Goal: Find specific page/section: Find specific page/section

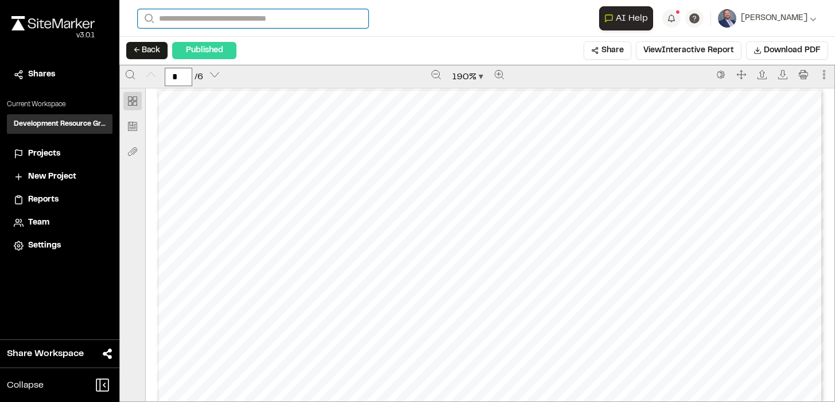
click at [207, 23] on input "Search" at bounding box center [253, 18] width 231 height 19
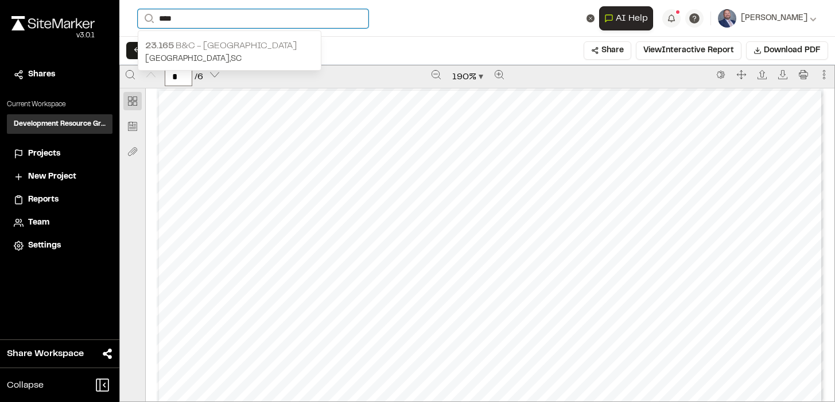
type input "****"
click at [217, 51] on p "23.165 B&C - [GEOGRAPHIC_DATA]" at bounding box center [229, 46] width 169 height 14
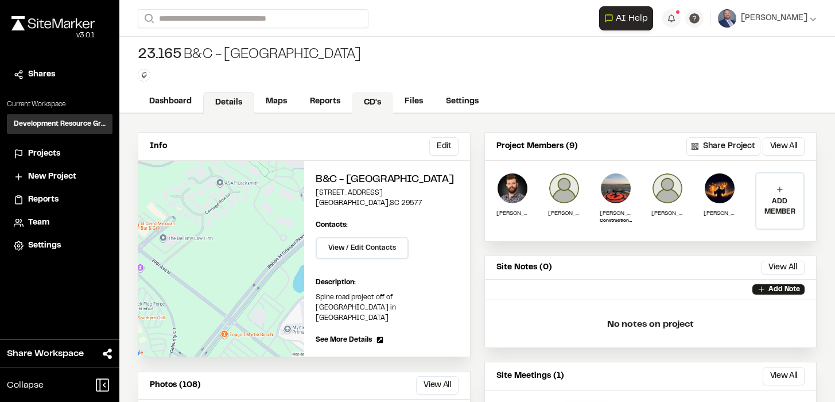
click at [382, 108] on link "CD's" at bounding box center [372, 103] width 41 height 22
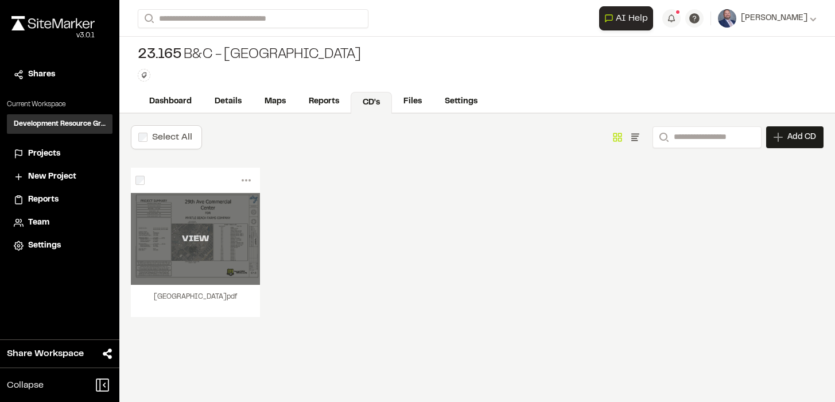
click at [199, 262] on div "VIEW" at bounding box center [195, 239] width 129 height 92
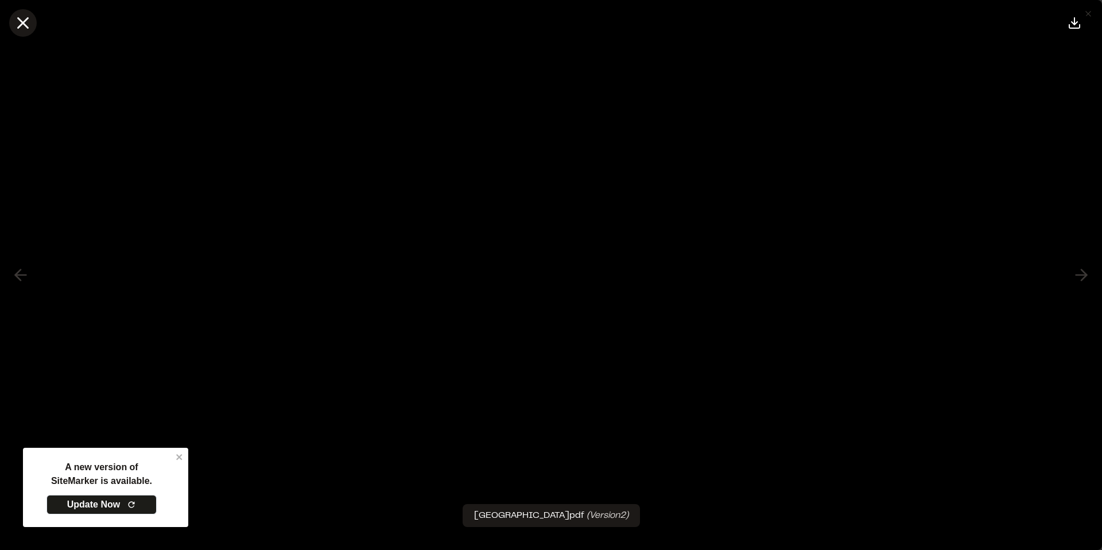
click at [20, 21] on line at bounding box center [23, 23] width 10 height 10
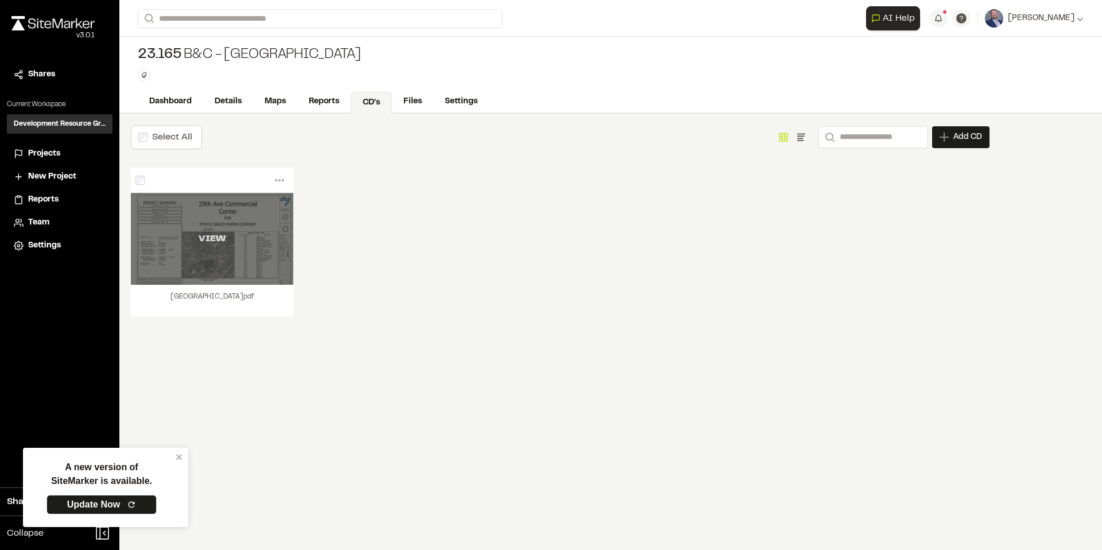
click at [219, 250] on div "VIEW" at bounding box center [212, 239] width 162 height 92
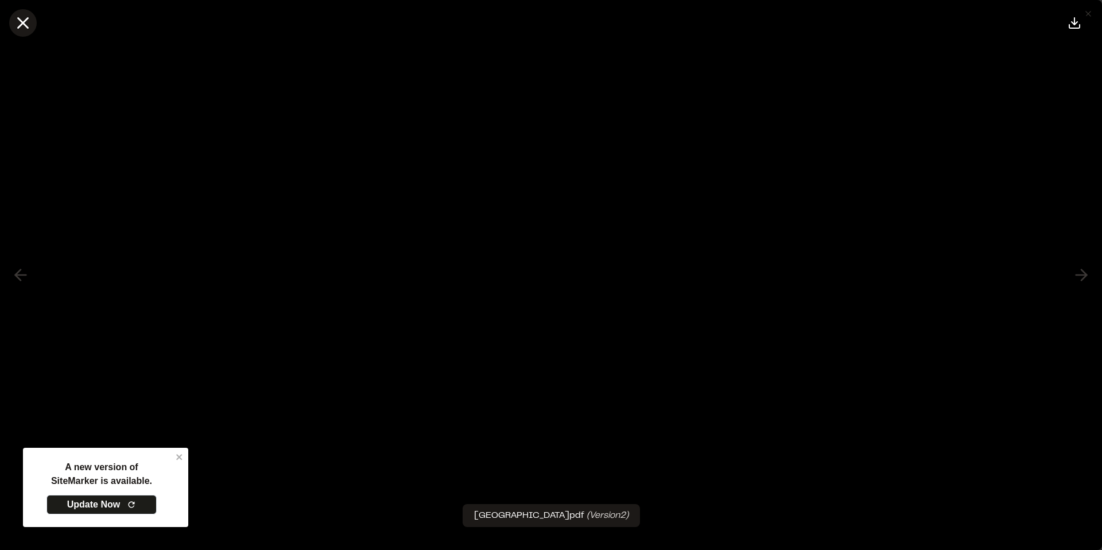
click at [24, 26] on icon at bounding box center [23, 23] width 20 height 20
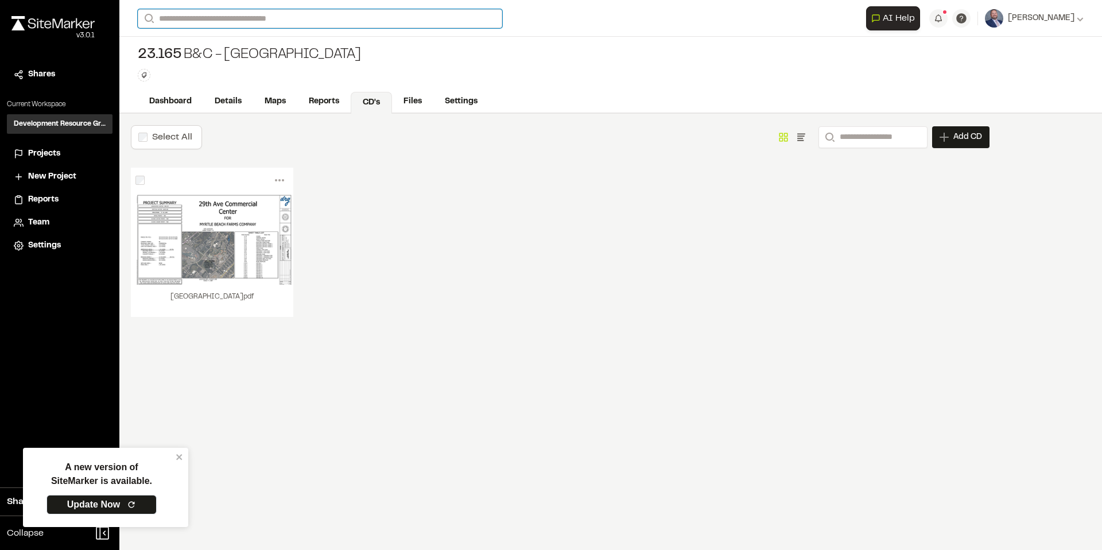
click at [223, 24] on input "Search" at bounding box center [320, 18] width 364 height 19
type input "*******"
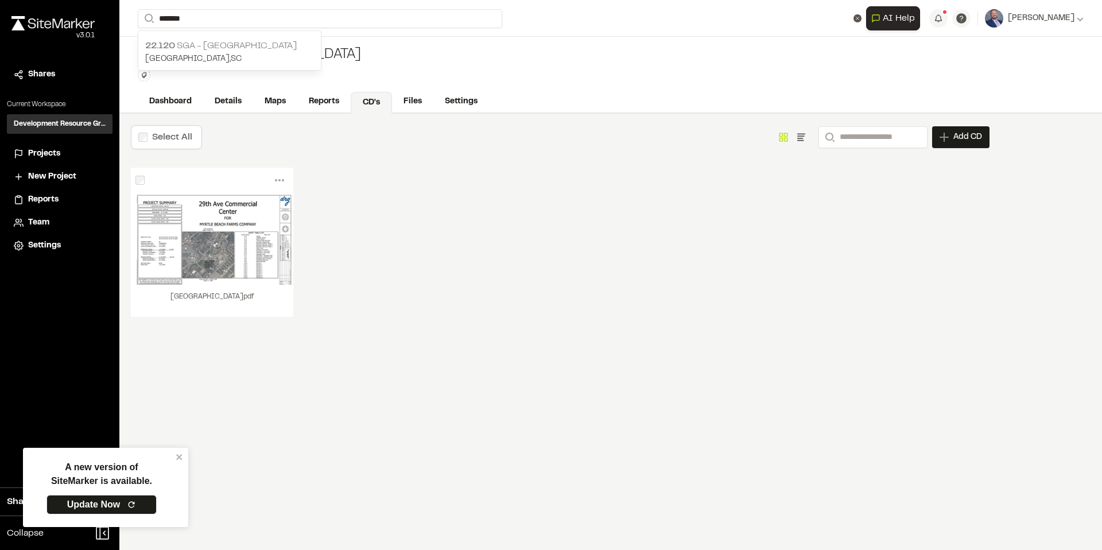
click at [226, 44] on p "22.120 SGA - [GEOGRAPHIC_DATA]" at bounding box center [229, 46] width 169 height 14
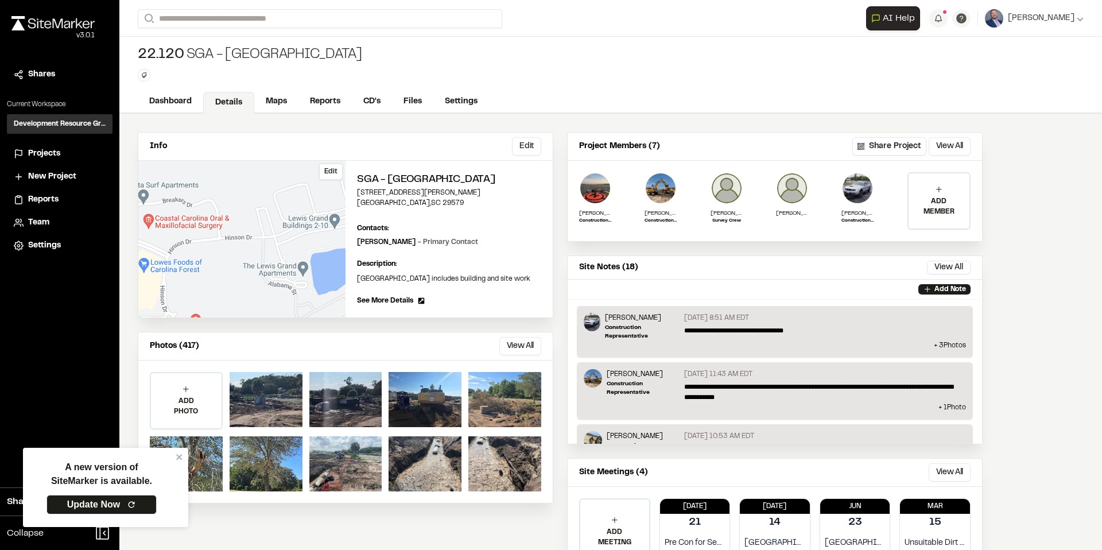
scroll to position [52, 0]
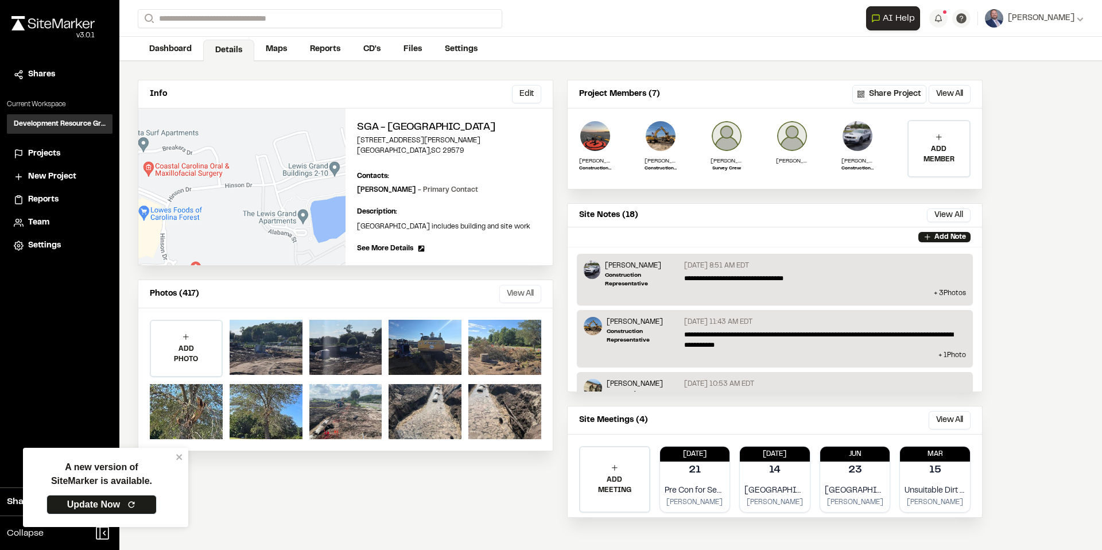
click at [525, 303] on button "View All" at bounding box center [520, 294] width 42 height 18
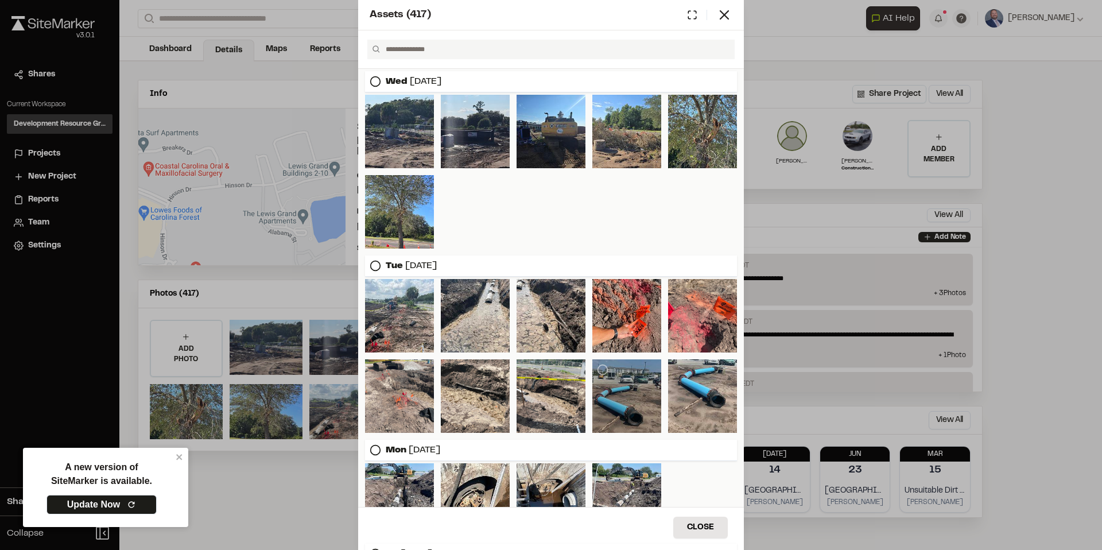
click at [595, 376] on div at bounding box center [626, 395] width 69 height 73
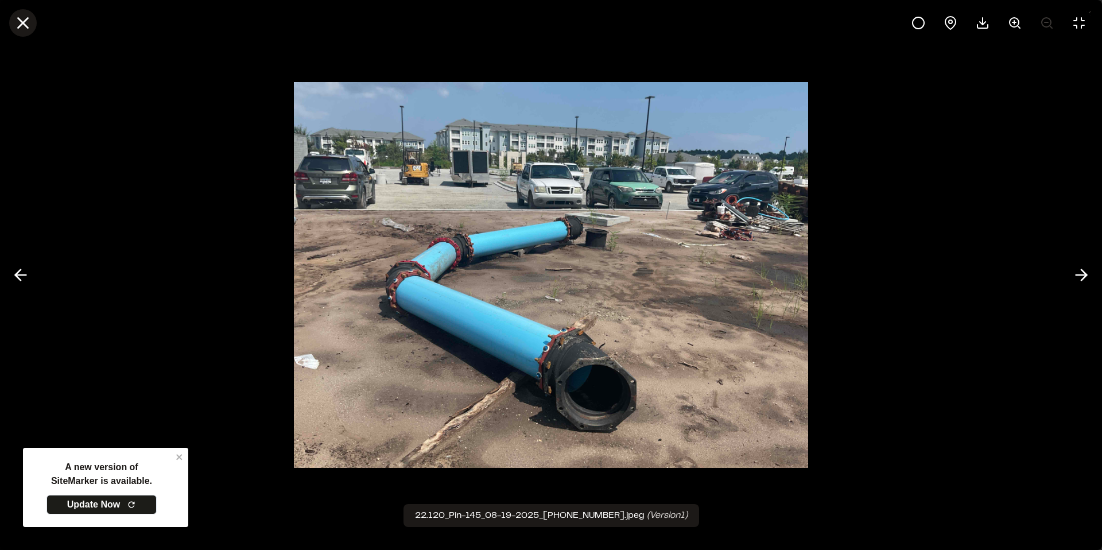
click at [21, 17] on icon at bounding box center [23, 23] width 20 height 20
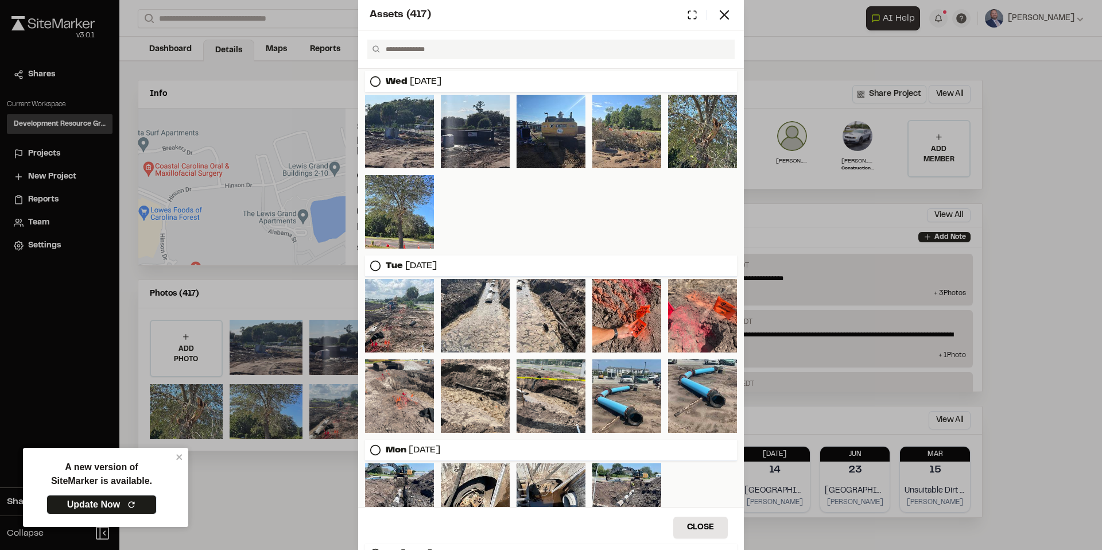
click at [21, 17] on div "Assets ( 417 ) [DATE] [DATE] [DATE] [DATE] [DATE] [DATE] Close Select Download …" at bounding box center [551, 275] width 1102 height 550
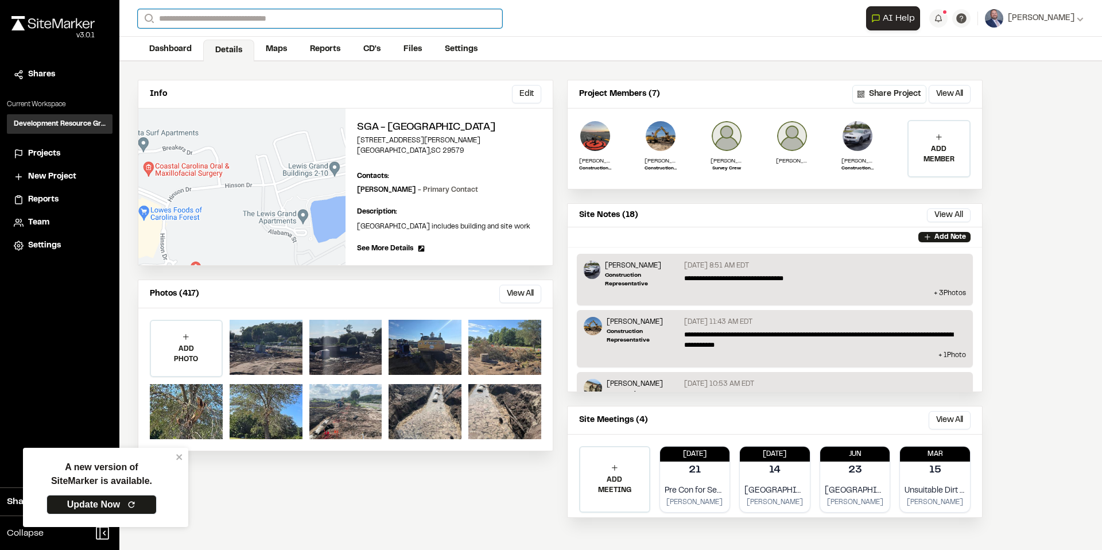
click at [349, 22] on input "Search" at bounding box center [320, 18] width 364 height 19
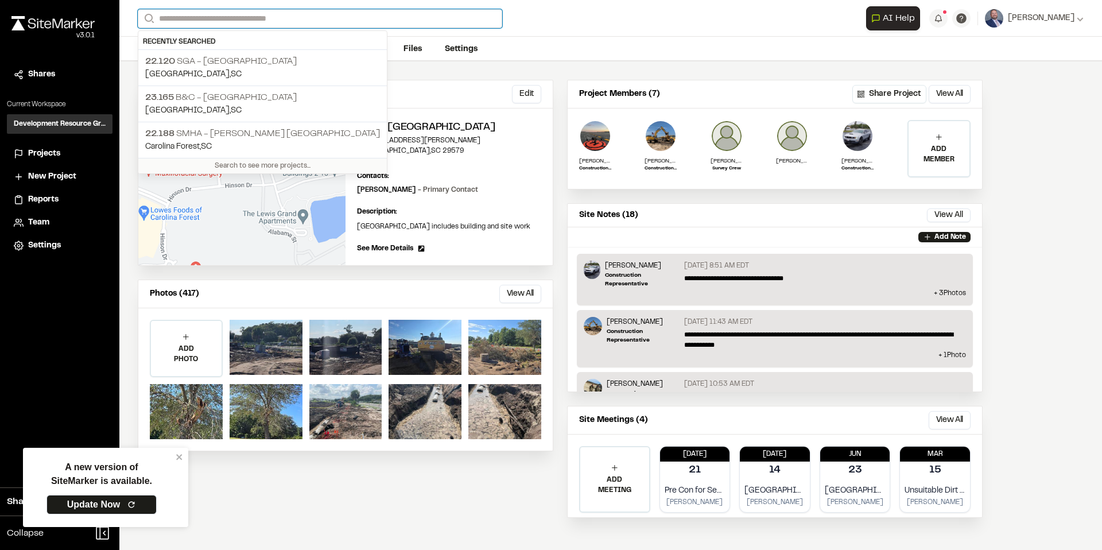
click at [263, 15] on input "Search" at bounding box center [320, 18] width 364 height 19
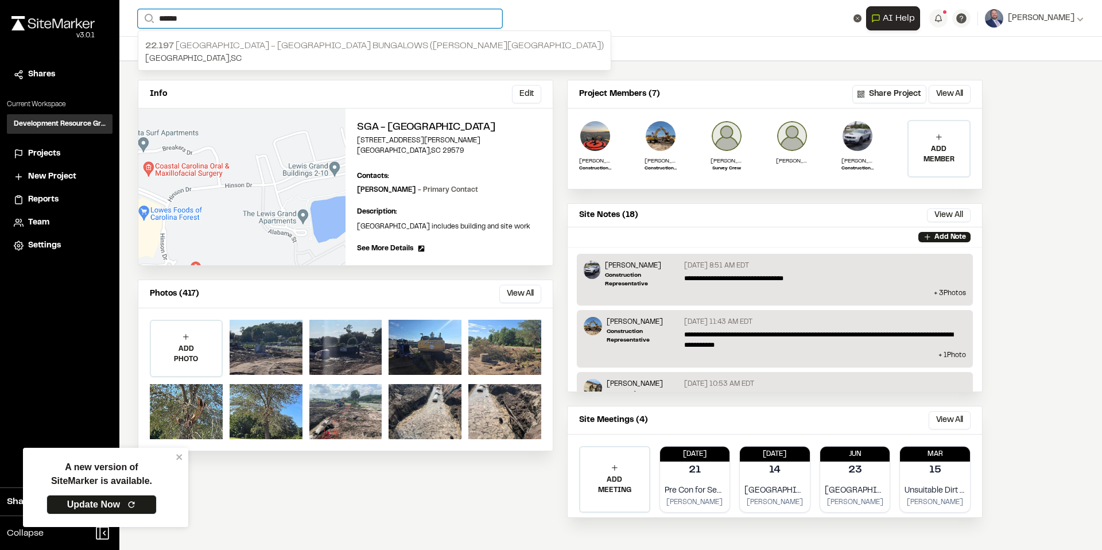
type input "******"
click at [254, 53] on p "22.197 [GEOGRAPHIC_DATA] - [GEOGRAPHIC_DATA] Bungalows ([PERSON_NAME][GEOGRAPHI…" at bounding box center [374, 46] width 459 height 14
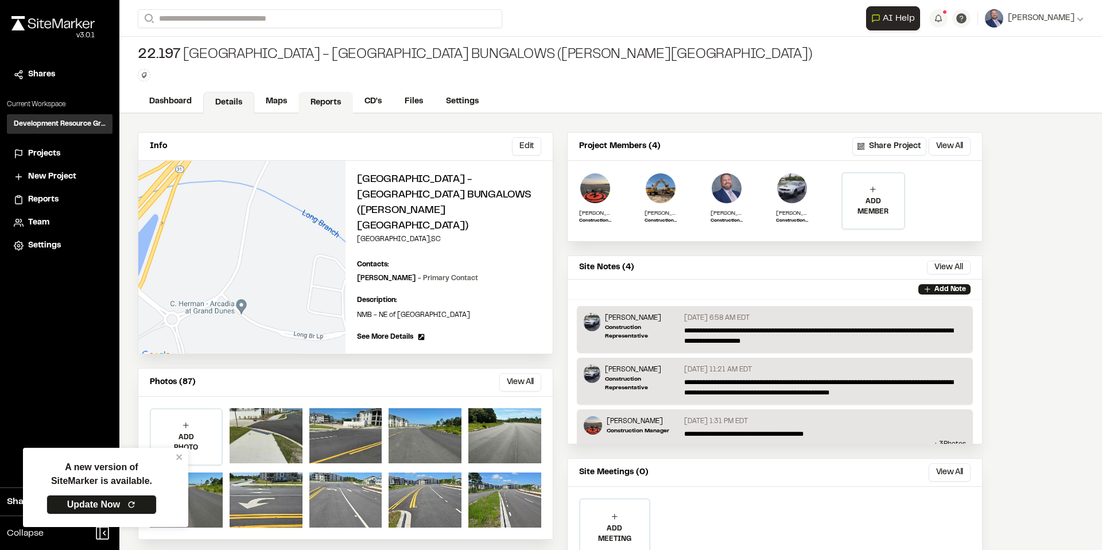
click at [324, 100] on link "Reports" at bounding box center [325, 103] width 55 height 22
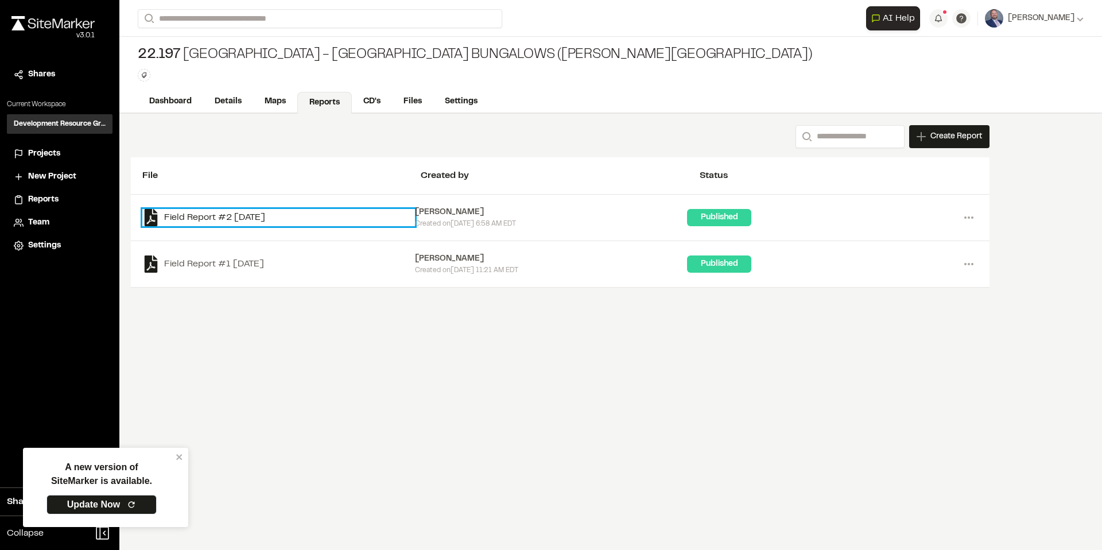
click at [203, 220] on link "Field Report #2 [DATE]" at bounding box center [278, 217] width 273 height 17
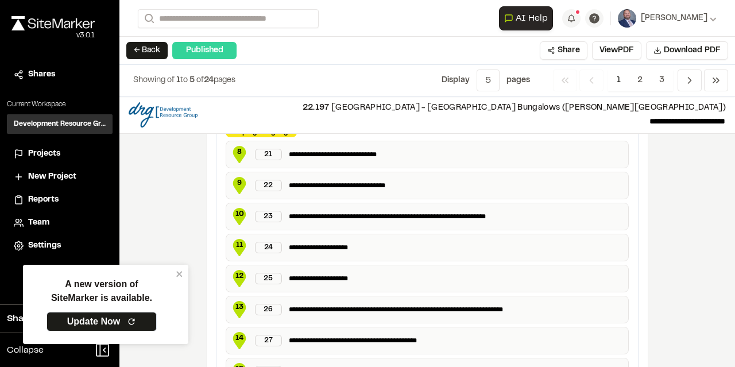
scroll to position [641, 0]
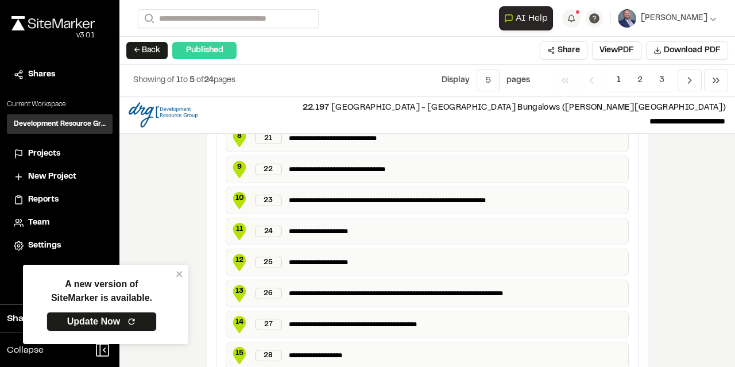
click at [231, 193] on span "10" at bounding box center [239, 198] width 17 height 10
click at [232, 193] on span "10" at bounding box center [239, 198] width 17 height 10
click at [235, 193] on span "10" at bounding box center [239, 198] width 17 height 10
click at [259, 195] on div "23" at bounding box center [268, 200] width 27 height 11
click at [265, 195] on div "23" at bounding box center [268, 200] width 27 height 11
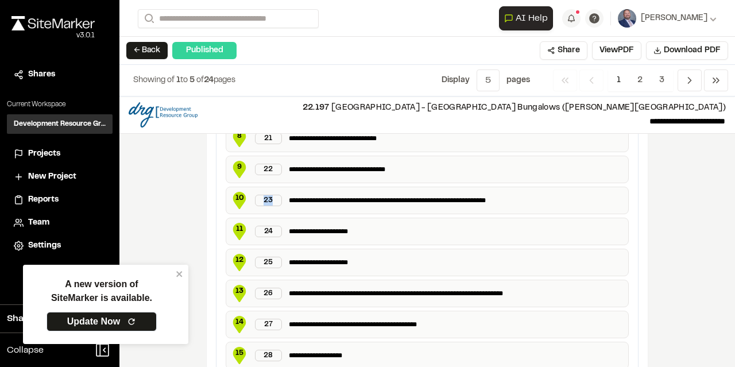
click at [265, 195] on div "23" at bounding box center [268, 200] width 27 height 11
click at [296, 249] on div "**********" at bounding box center [427, 263] width 403 height 28
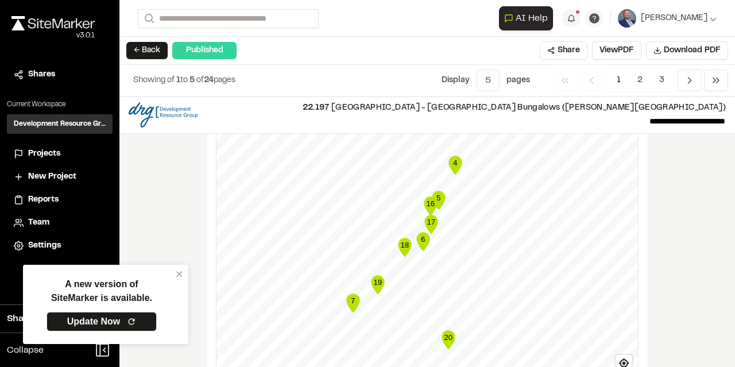
scroll to position [1439, 0]
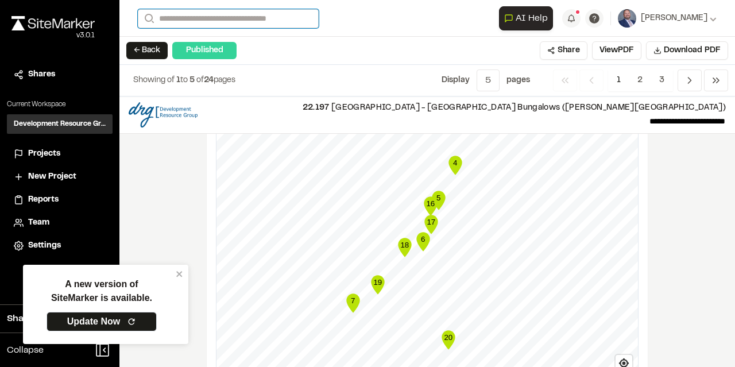
click at [245, 20] on input "Search" at bounding box center [228, 18] width 181 height 19
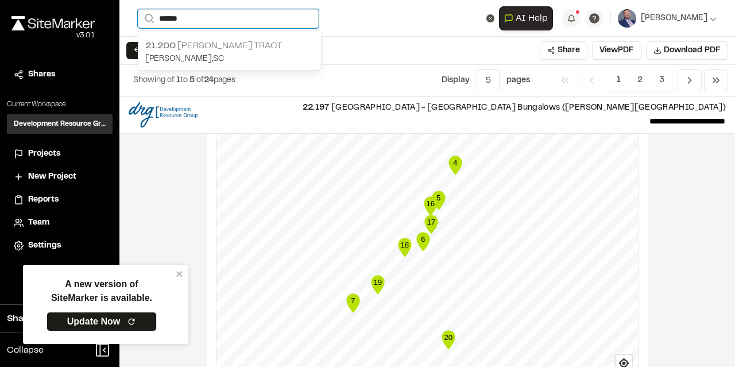
type input "******"
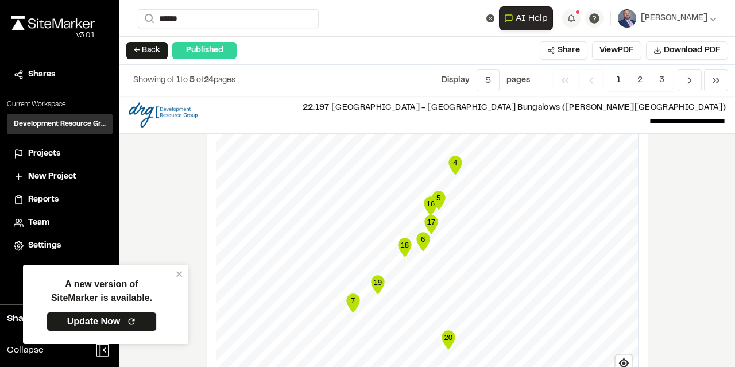
click at [250, 35] on div "21.200 [PERSON_NAME] Tract [PERSON_NAME] , [GEOGRAPHIC_DATA]" at bounding box center [229, 52] width 183 height 36
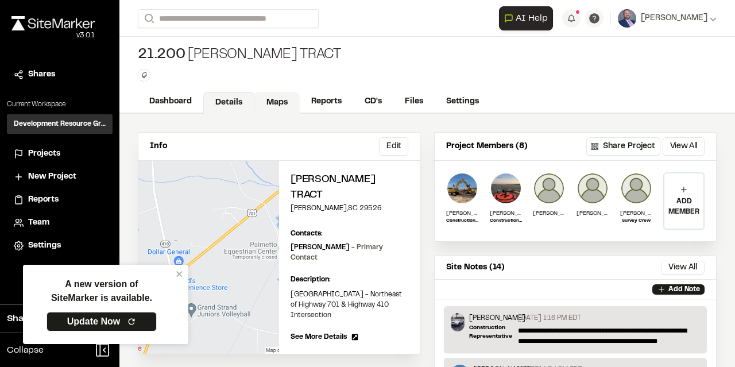
click at [272, 104] on link "Maps" at bounding box center [276, 103] width 45 height 22
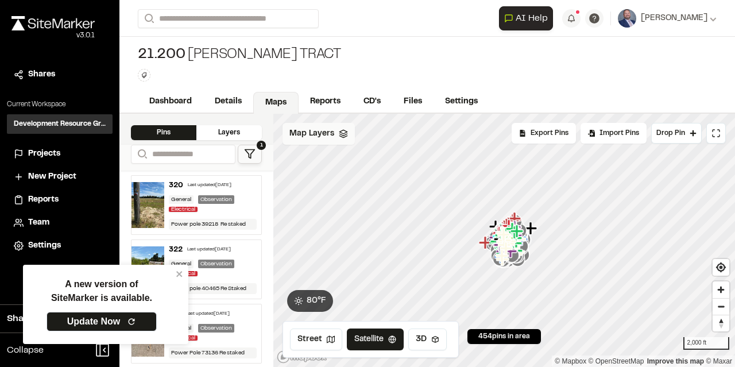
click at [335, 133] on div "Map Layers" at bounding box center [318, 134] width 72 height 22
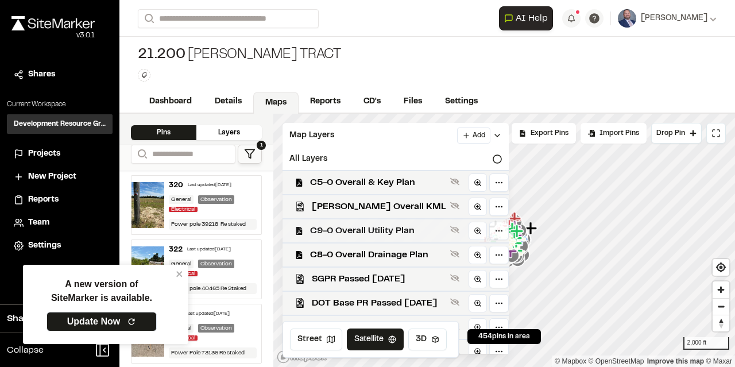
click at [388, 230] on span "C9-0 Overall Utility Plan" at bounding box center [377, 231] width 135 height 14
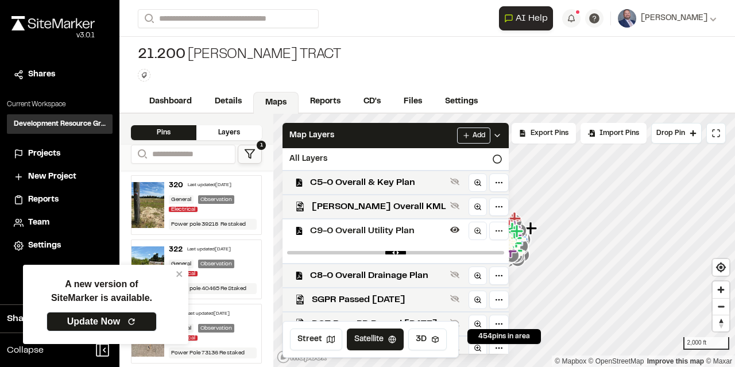
click at [242, 132] on div "Layers" at bounding box center [228, 132] width 65 height 15
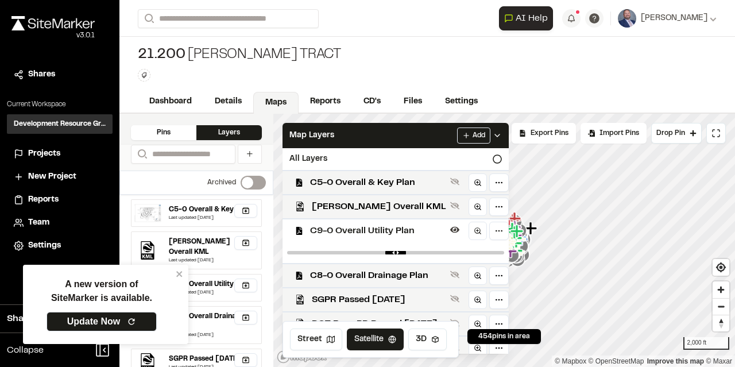
click at [185, 131] on div "Pins" at bounding box center [163, 132] width 65 height 15
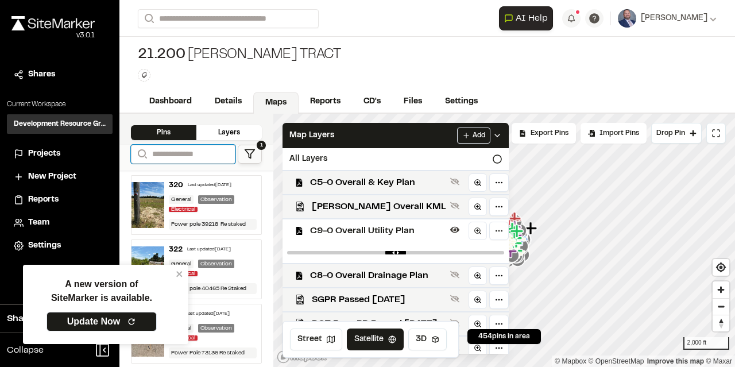
click at [210, 161] on input "Search" at bounding box center [183, 154] width 104 height 19
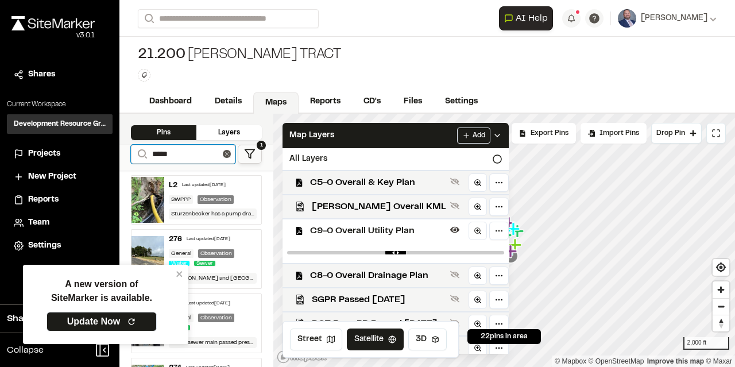
type input "*****"
click at [249, 157] on polygon at bounding box center [250, 154] width 10 height 9
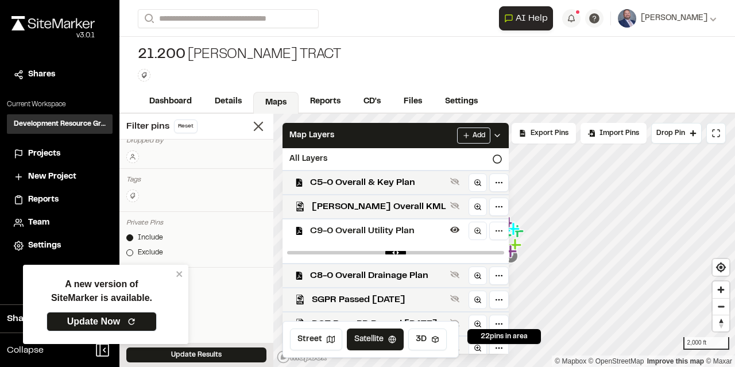
scroll to position [59, 0]
click at [181, 273] on icon "close" at bounding box center [179, 274] width 6 height 6
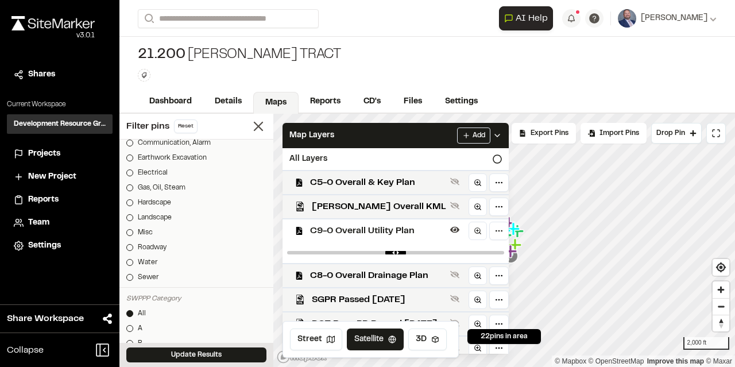
scroll to position [506, 0]
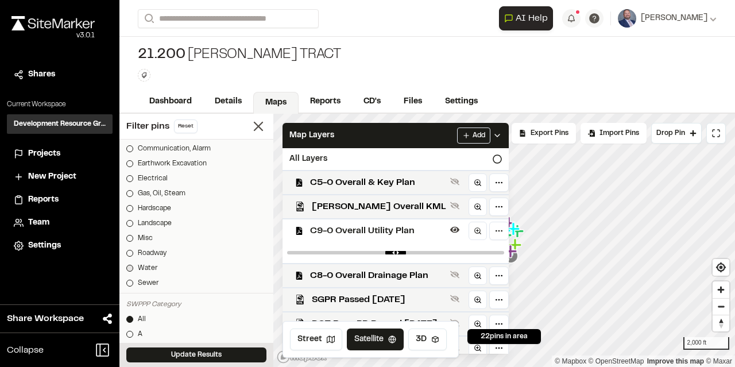
click at [134, 265] on link "Water" at bounding box center [196, 268] width 140 height 10
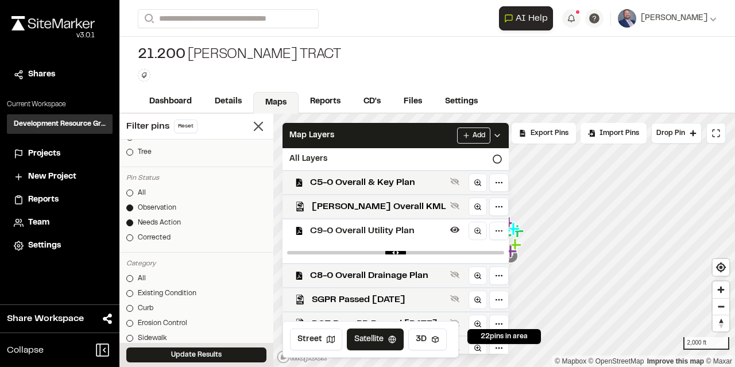
scroll to position [0, 0]
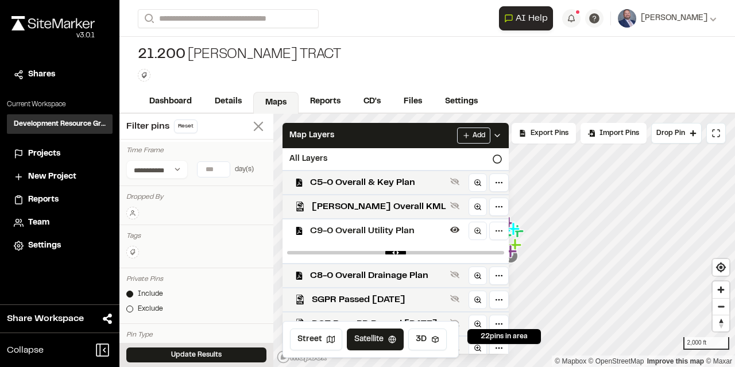
click at [259, 122] on icon at bounding box center [258, 126] width 16 height 16
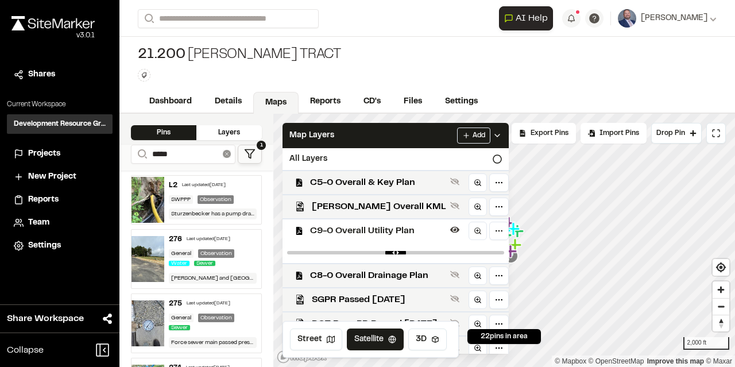
click at [227, 154] on icon at bounding box center [227, 154] width 8 height 8
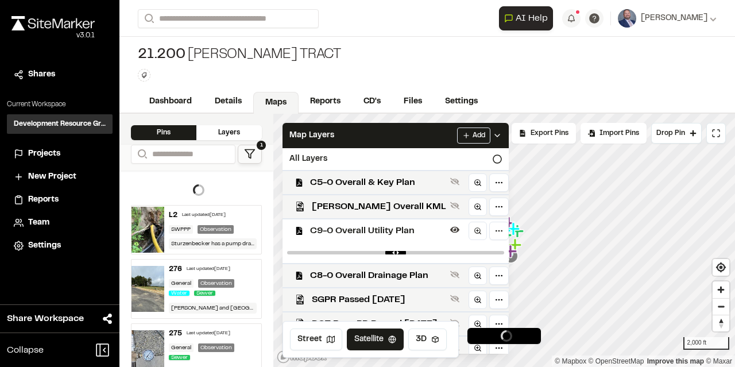
click at [248, 152] on icon at bounding box center [249, 153] width 11 height 11
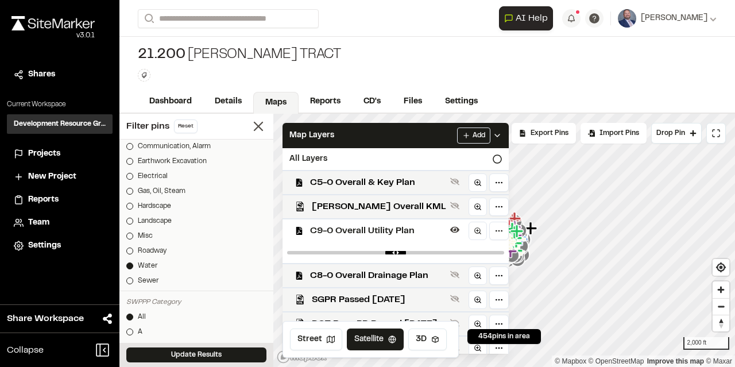
scroll to position [509, 0]
click at [204, 355] on button "Update Results" at bounding box center [196, 354] width 140 height 15
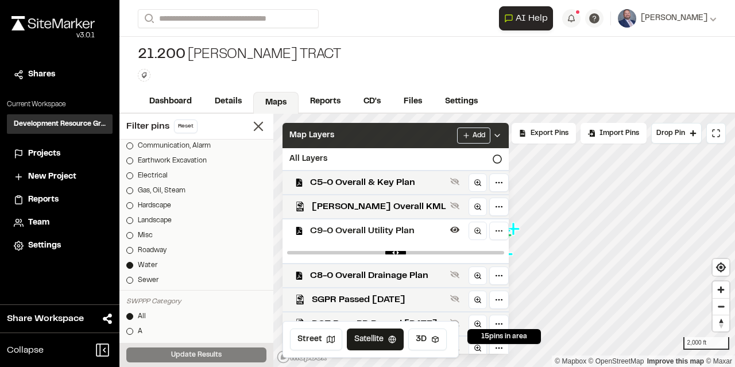
click at [498, 132] on icon at bounding box center [496, 135] width 9 height 9
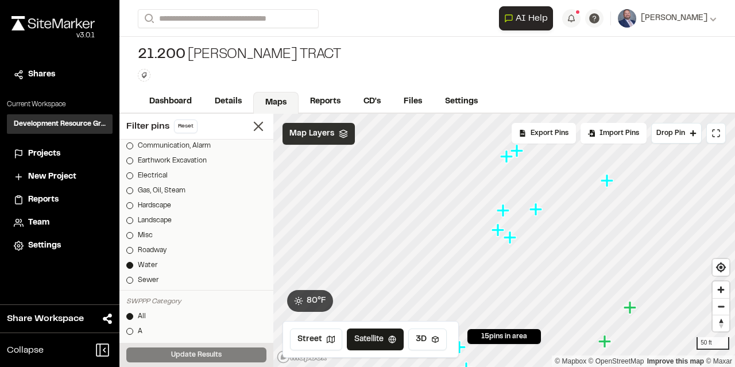
click at [536, 208] on icon "Map marker" at bounding box center [535, 209] width 13 height 13
click at [471, 242] on icon "Map marker" at bounding box center [470, 240] width 13 height 13
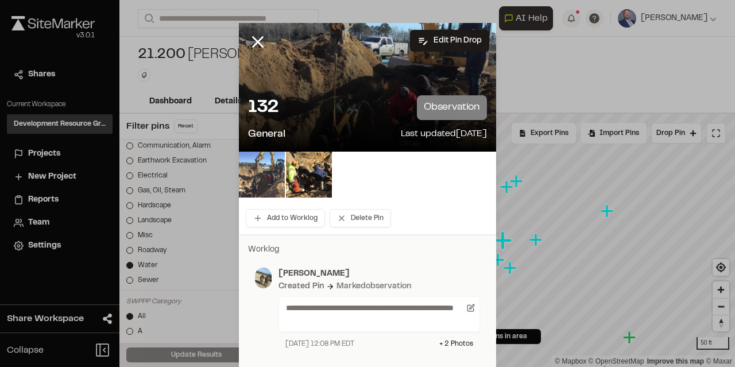
click at [275, 172] on img at bounding box center [262, 175] width 46 height 46
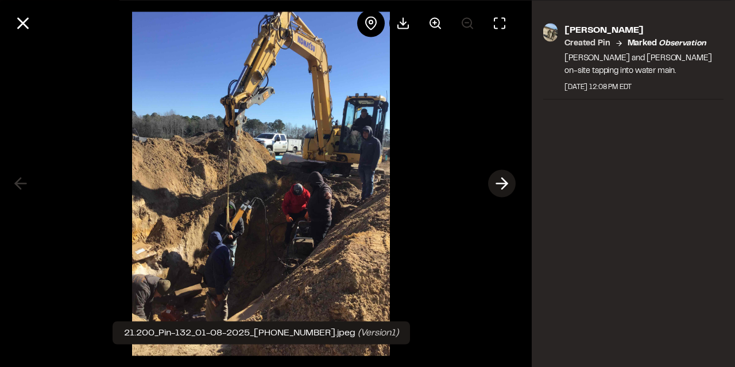
click at [502, 184] on line at bounding box center [501, 184] width 11 height 0
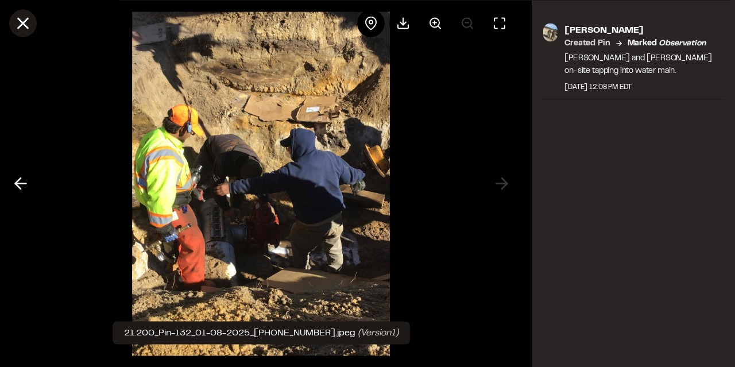
click at [32, 24] on icon at bounding box center [23, 23] width 20 height 20
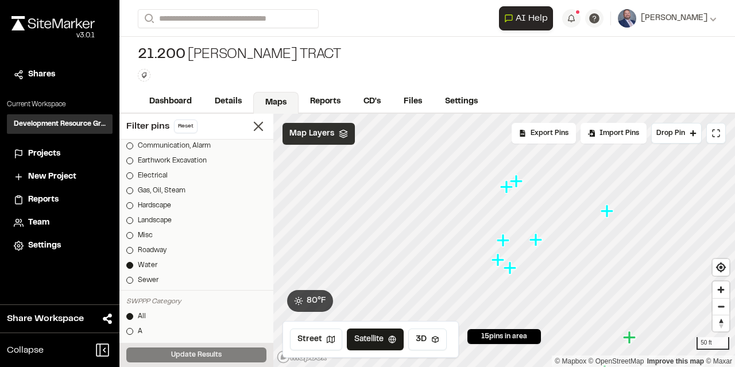
click at [512, 268] on icon "Map marker" at bounding box center [509, 267] width 13 height 13
click at [490, 231] on icon "Map marker" at bounding box center [490, 232] width 13 height 13
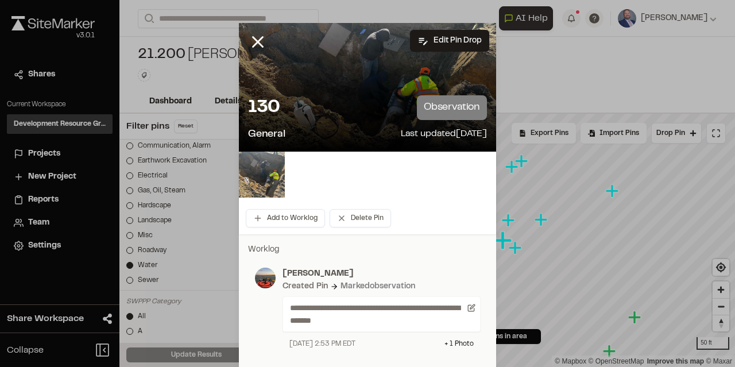
click at [266, 179] on img at bounding box center [262, 175] width 46 height 46
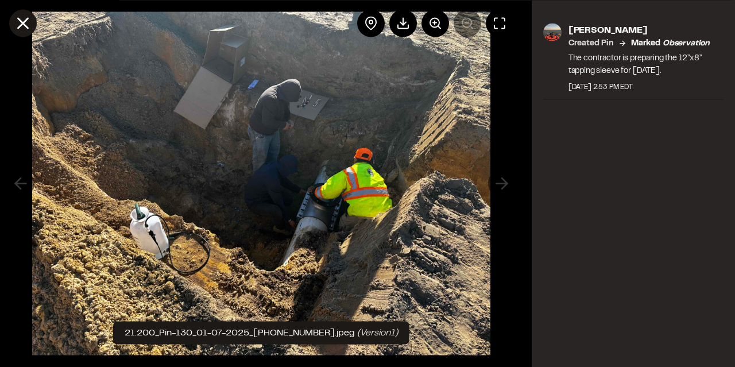
click at [25, 22] on icon at bounding box center [23, 23] width 20 height 20
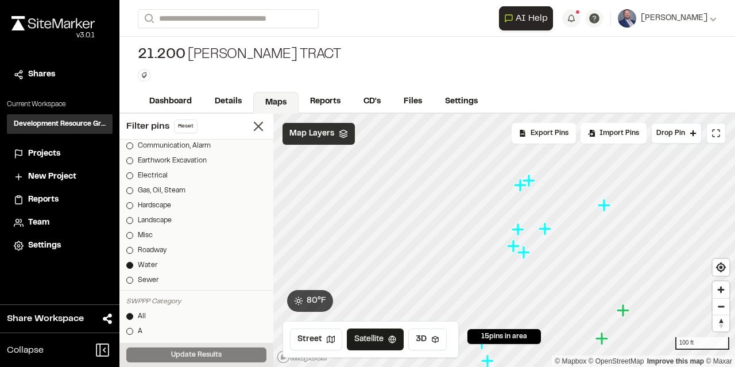
click at [350, 139] on div "Map Layers" at bounding box center [318, 134] width 72 height 22
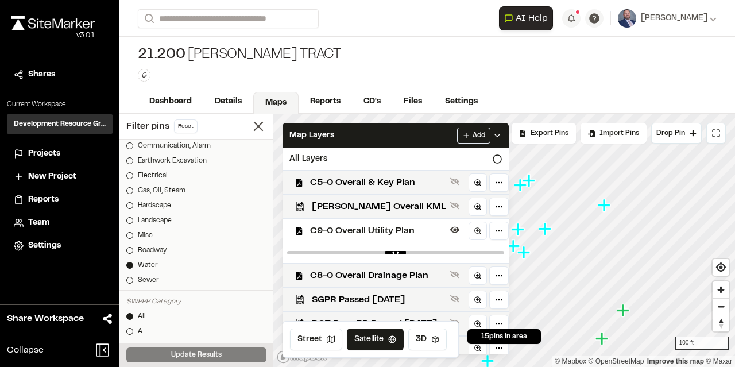
click at [465, 254] on div at bounding box center [395, 252] width 226 height 21
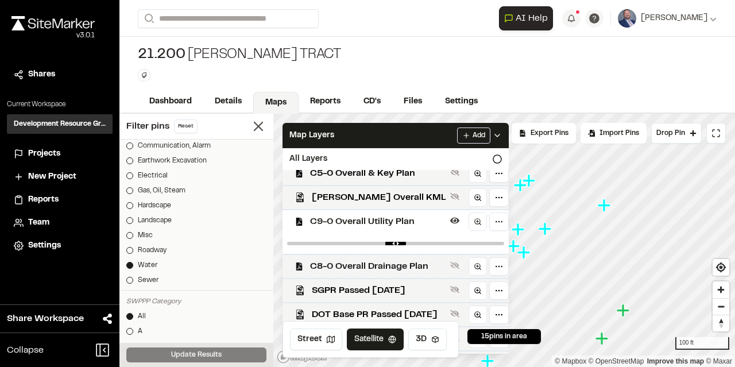
scroll to position [0, 0]
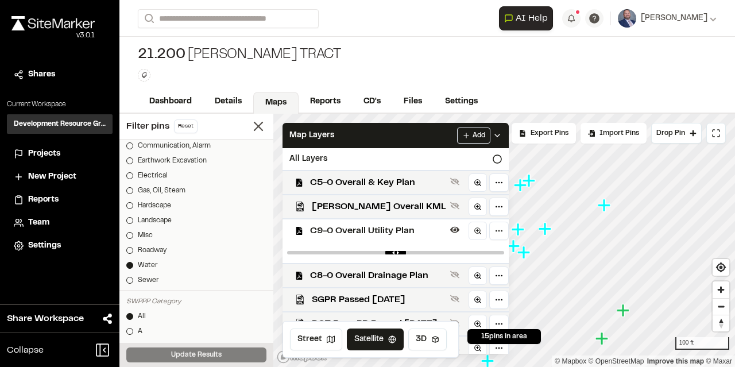
click at [499, 134] on icon at bounding box center [496, 135] width 9 height 9
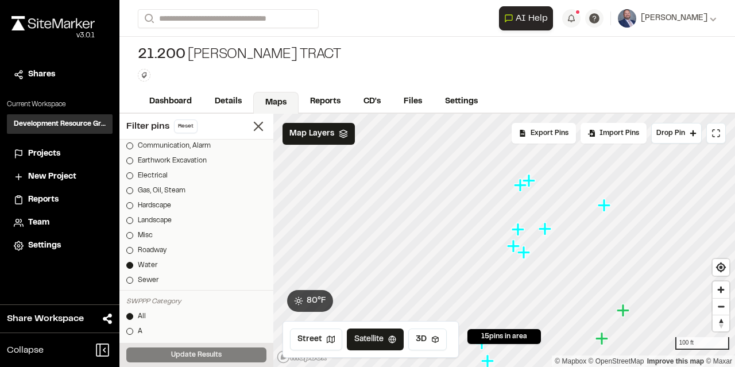
click at [522, 185] on icon "Map marker" at bounding box center [529, 180] width 15 height 15
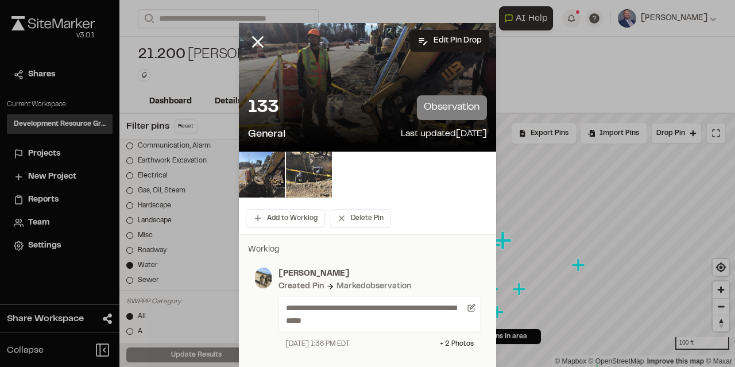
click at [311, 164] on img at bounding box center [309, 175] width 46 height 46
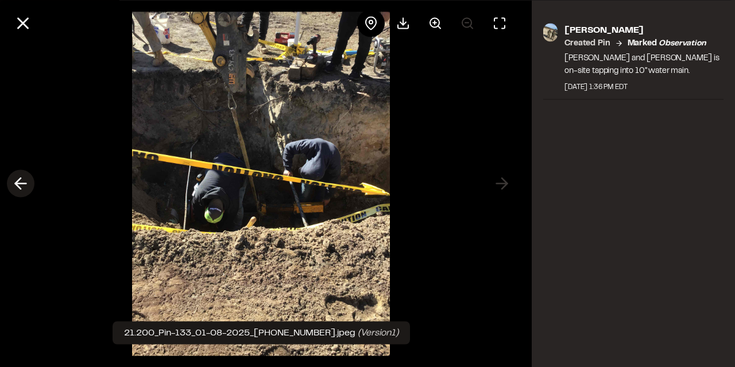
click at [22, 184] on line at bounding box center [20, 184] width 11 height 0
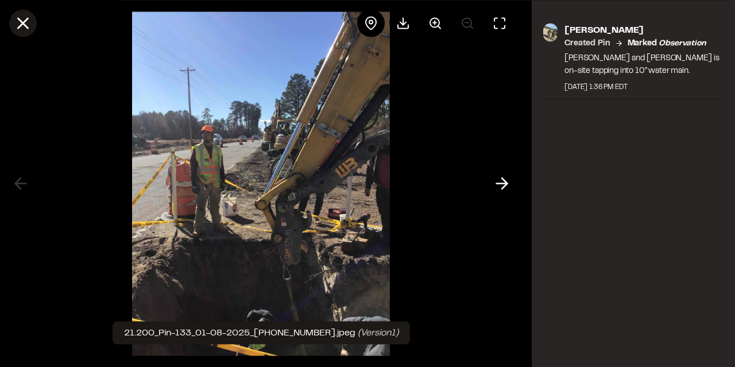
click at [25, 22] on icon at bounding box center [23, 23] width 20 height 20
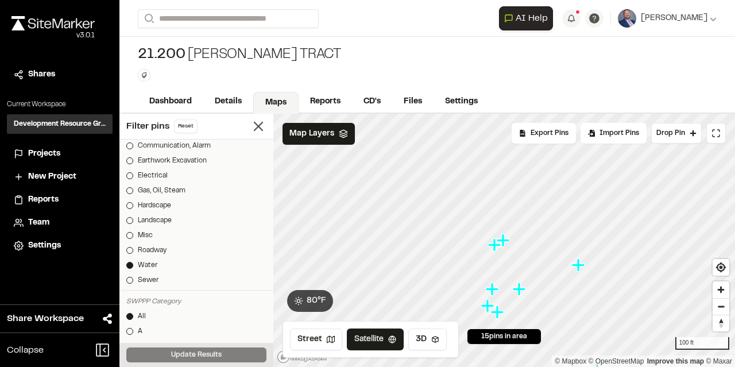
click at [579, 265] on icon "Map marker" at bounding box center [578, 264] width 13 height 13
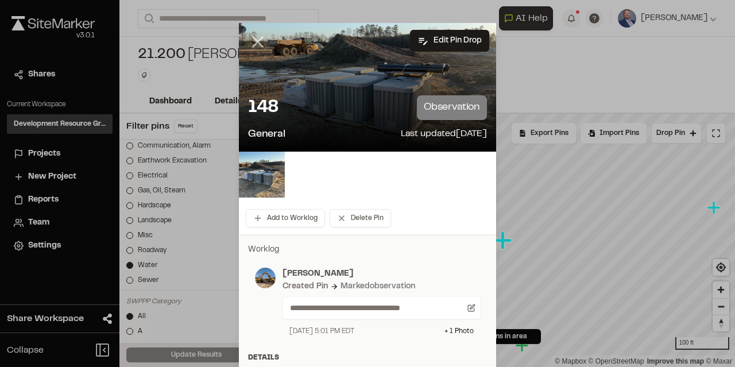
click at [259, 46] on icon at bounding box center [258, 42] width 20 height 20
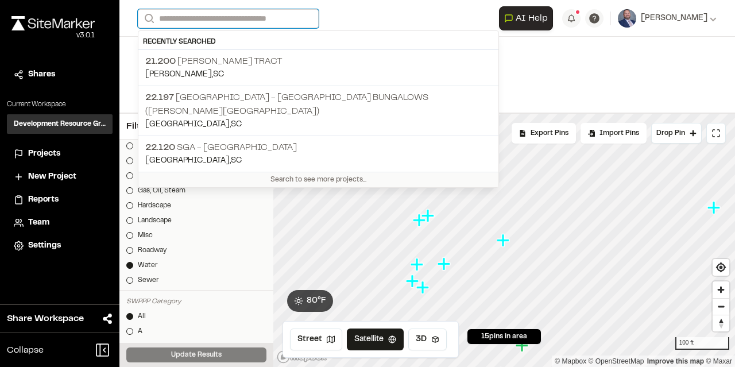
click at [244, 19] on input "Search" at bounding box center [228, 18] width 181 height 19
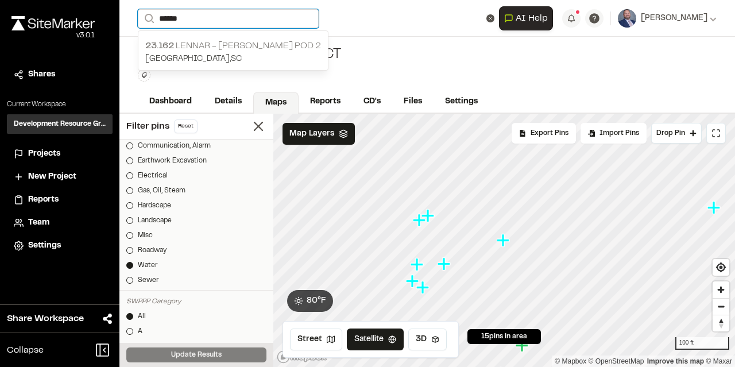
type input "******"
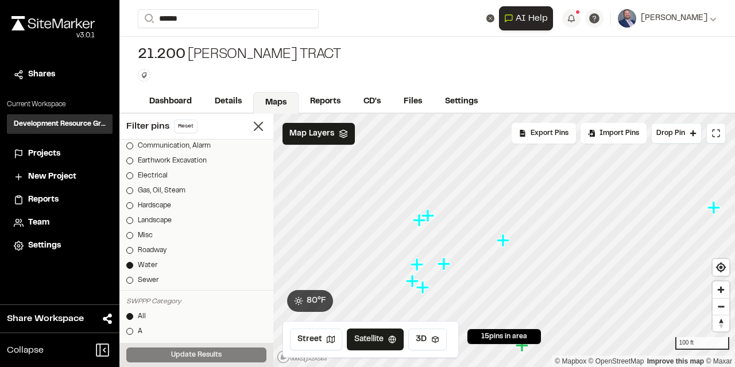
click at [242, 39] on p "23.162 Lennar - [PERSON_NAME] Pod 2" at bounding box center [233, 46] width 176 height 14
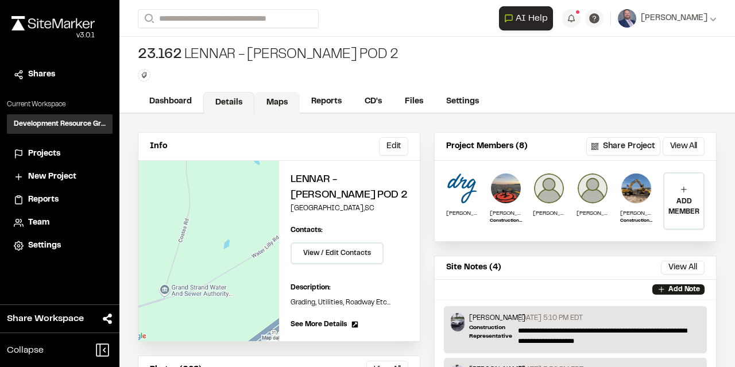
click at [283, 108] on link "Maps" at bounding box center [276, 103] width 45 height 22
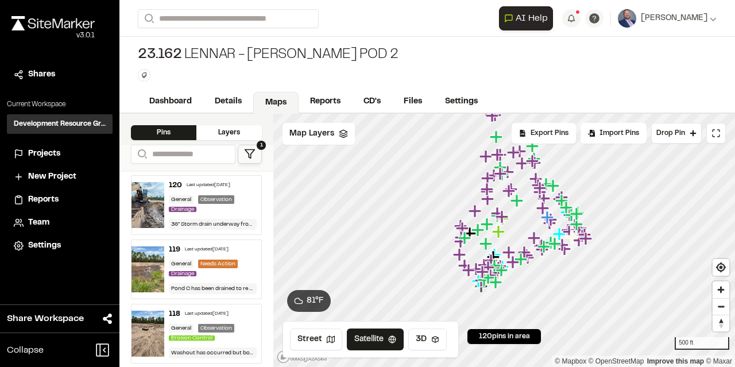
click at [245, 189] on div "120 Last updated [DATE]" at bounding box center [213, 185] width 88 height 10
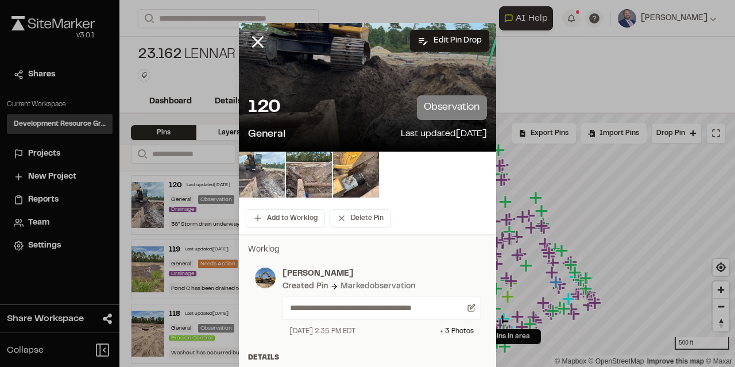
click at [258, 189] on img at bounding box center [262, 175] width 46 height 46
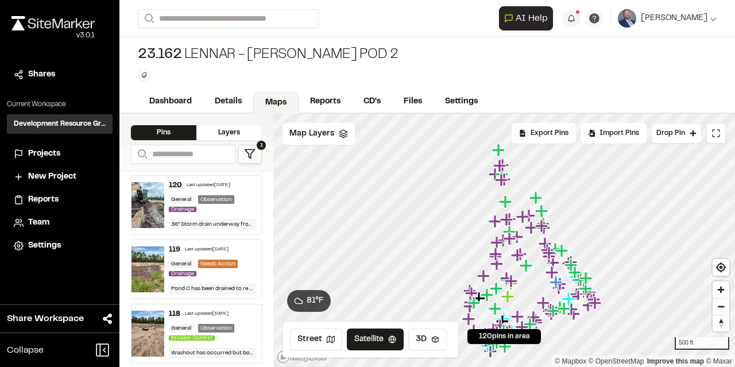
click at [207, 255] on div "119 Last updated [DATE]" at bounding box center [213, 250] width 88 height 10
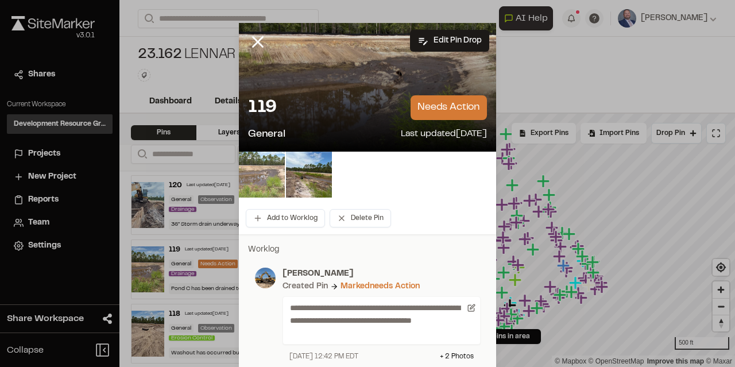
click at [246, 188] on img at bounding box center [262, 175] width 46 height 46
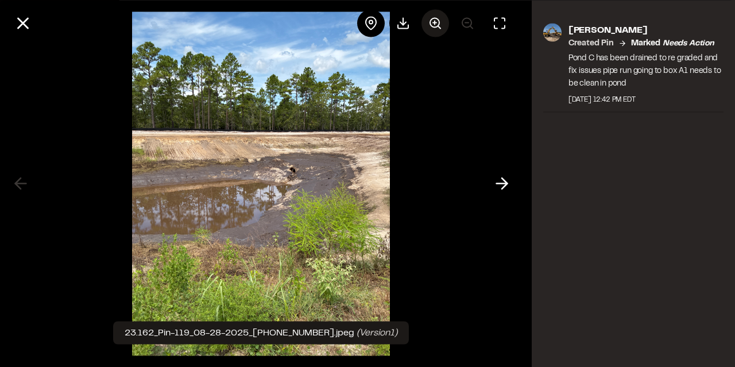
click at [436, 28] on icon at bounding box center [435, 23] width 14 height 14
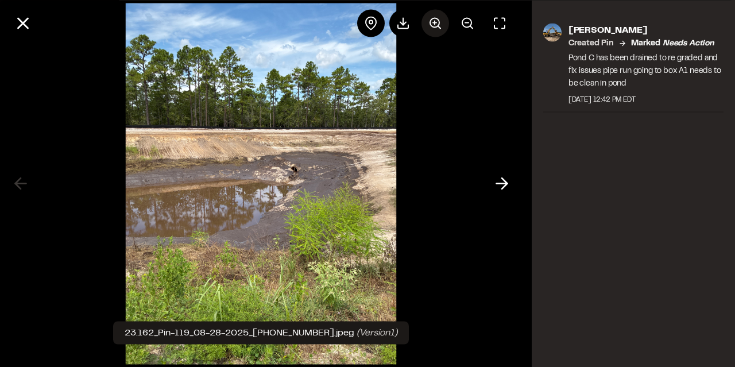
click at [436, 28] on icon at bounding box center [435, 23] width 14 height 14
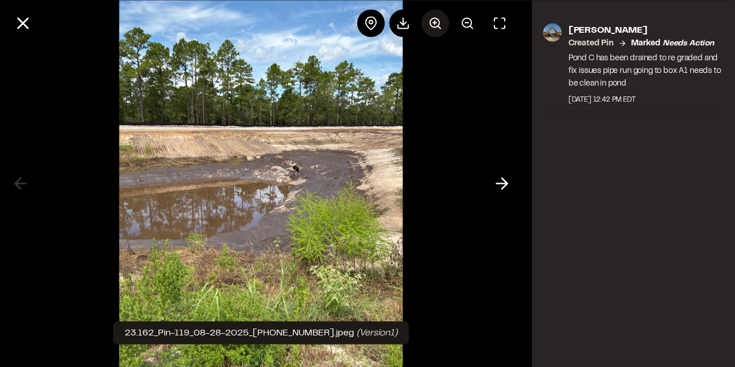
click at [436, 28] on icon at bounding box center [435, 23] width 14 height 14
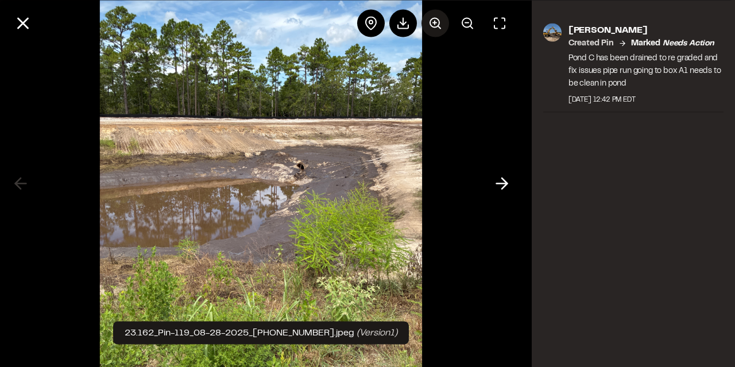
click at [436, 28] on icon at bounding box center [435, 23] width 14 height 14
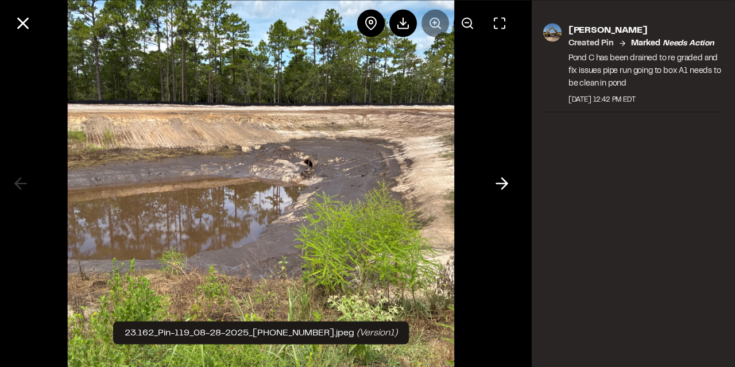
click at [436, 28] on div at bounding box center [435, 23] width 156 height 28
click at [499, 188] on icon at bounding box center [501, 184] width 18 height 20
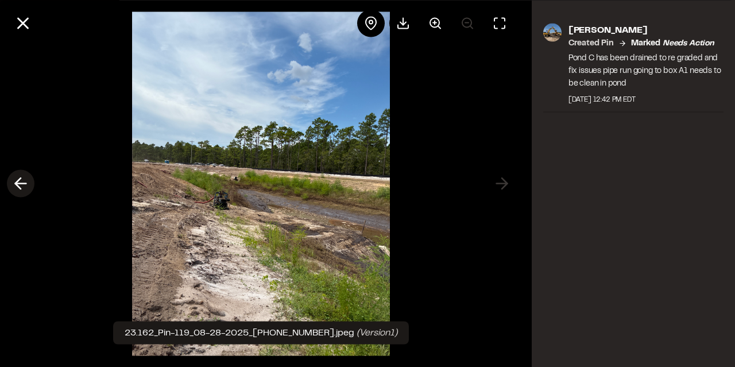
click at [25, 184] on line at bounding box center [20, 184] width 11 height 0
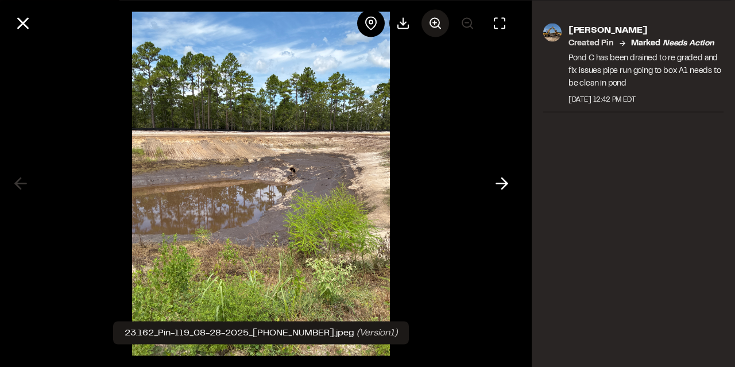
click at [439, 25] on icon at bounding box center [435, 23] width 14 height 14
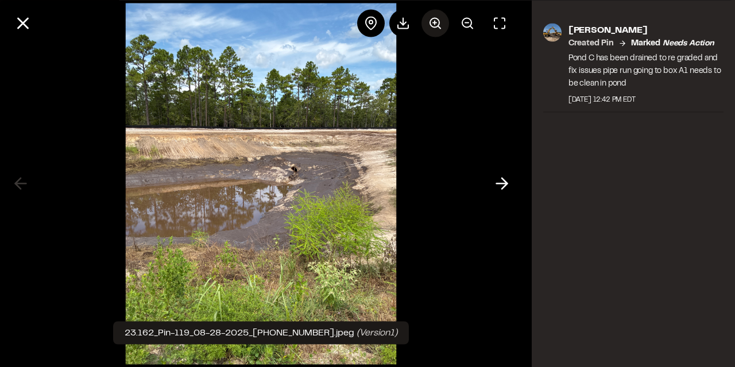
click at [439, 25] on icon at bounding box center [435, 23] width 14 height 14
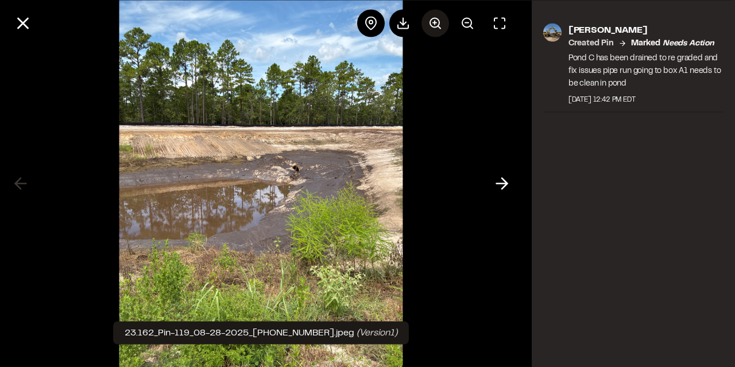
click at [439, 25] on icon at bounding box center [435, 23] width 14 height 14
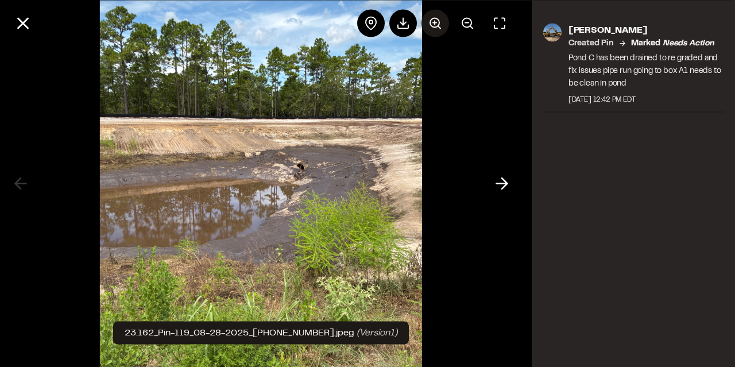
click at [439, 25] on icon at bounding box center [435, 23] width 14 height 14
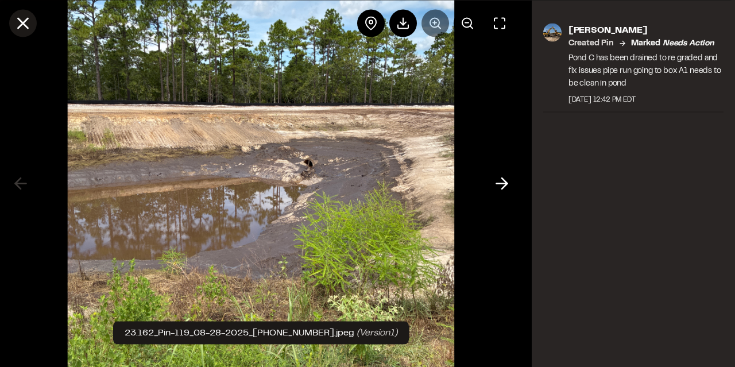
click at [17, 18] on icon at bounding box center [23, 23] width 20 height 20
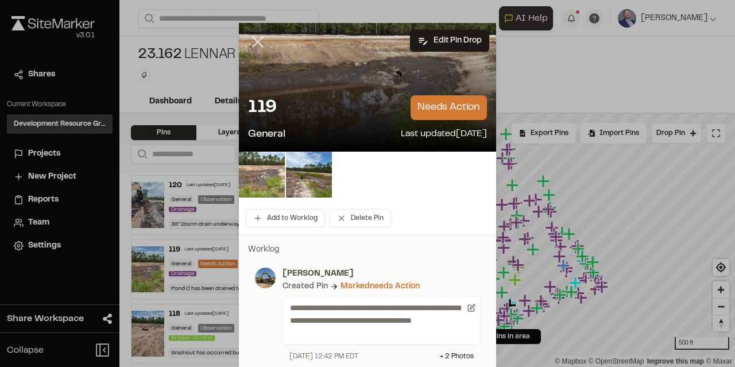
click at [256, 44] on line at bounding box center [258, 42] width 10 height 10
